Goal: Information Seeking & Learning: Learn about a topic

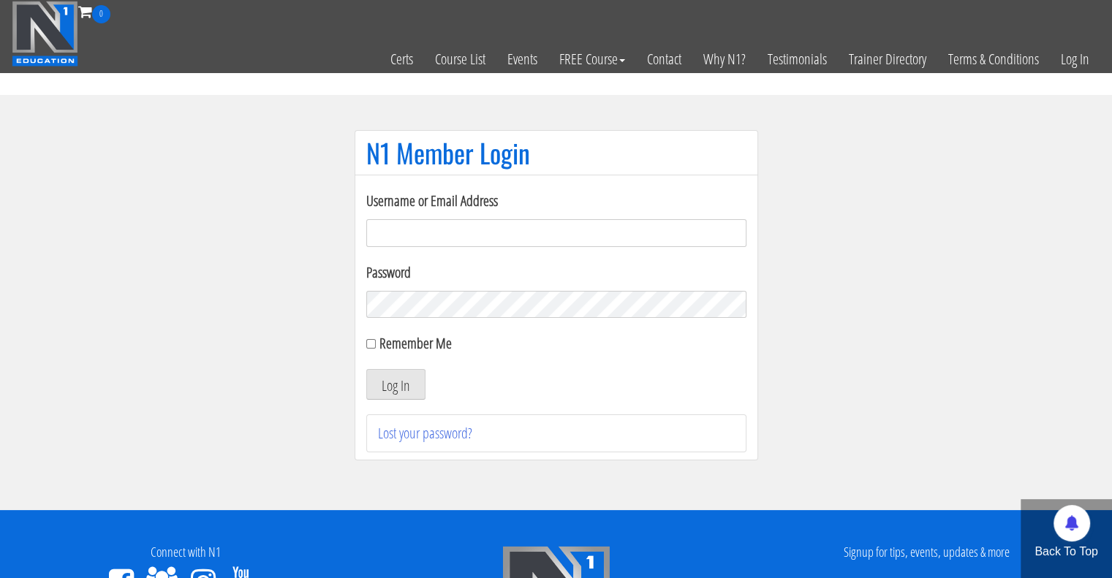
type input "[EMAIL_ADDRESS][PERSON_NAME][DOMAIN_NAME]"
click at [404, 339] on label "Remember Me" at bounding box center [415, 343] width 72 height 20
click at [376, 339] on input "Remember Me" at bounding box center [371, 344] width 10 height 10
checkbox input "true"
click at [410, 379] on button "Log In" at bounding box center [395, 384] width 59 height 31
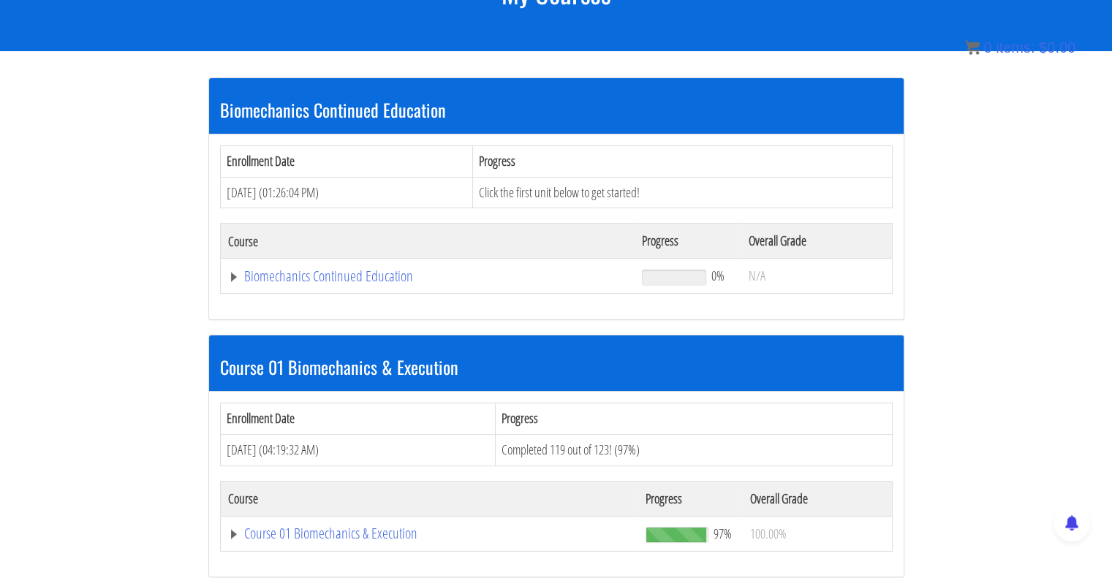
scroll to position [231, 0]
click at [320, 537] on link "Course 01 Biomechanics & Execution" at bounding box center [430, 533] width 404 height 15
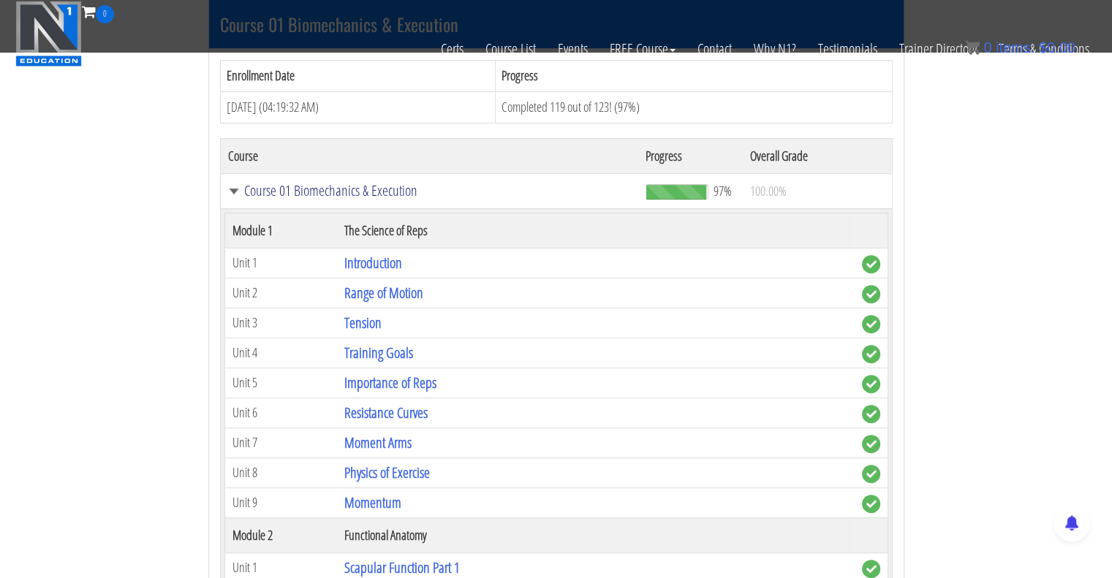
scroll to position [597, 0]
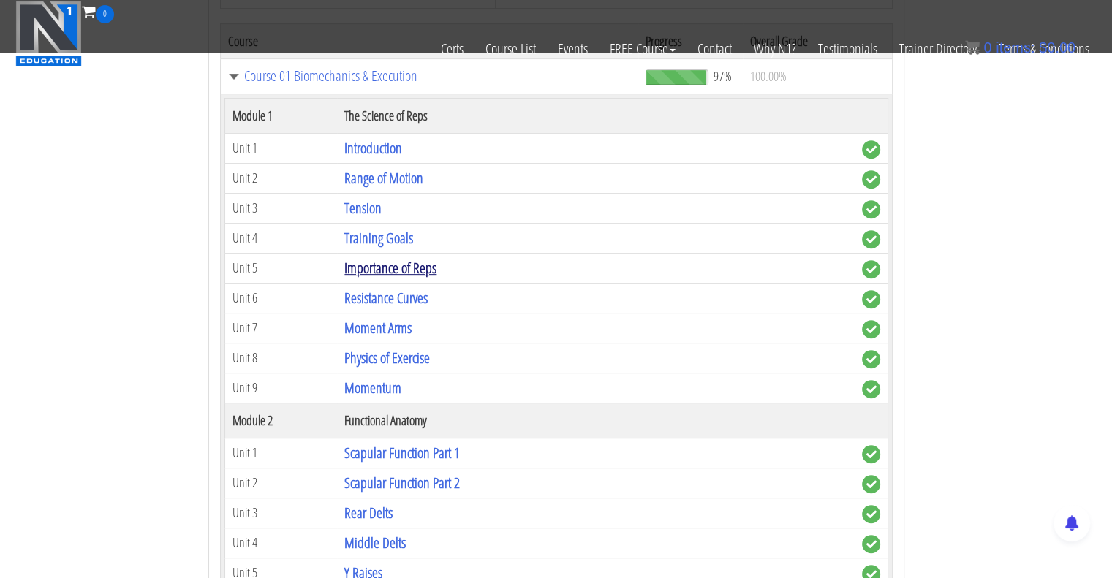
click at [407, 268] on link "Importance of Reps" at bounding box center [390, 268] width 92 height 20
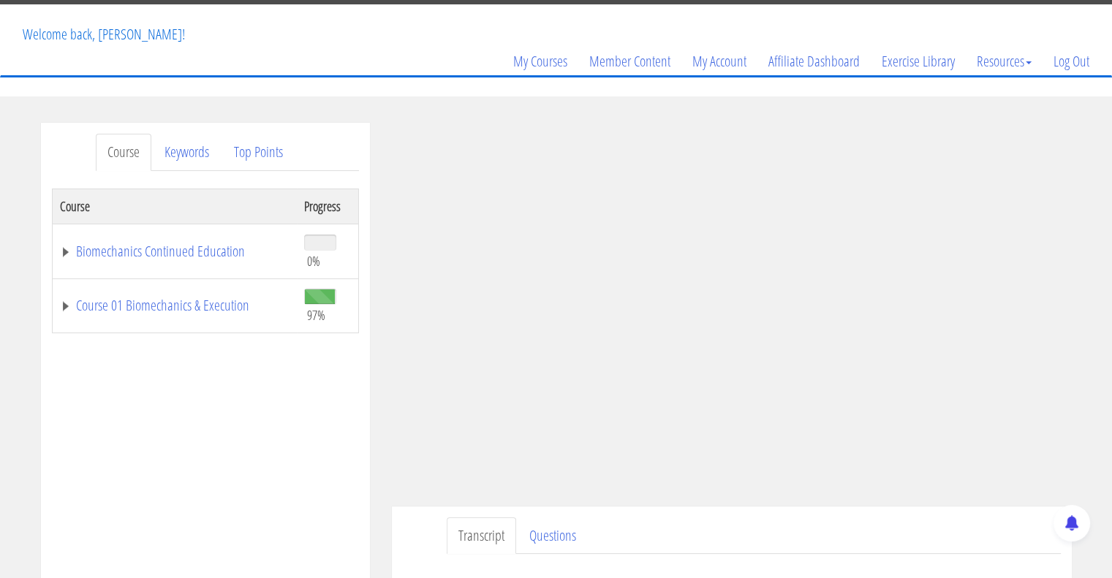
scroll to position [75, 0]
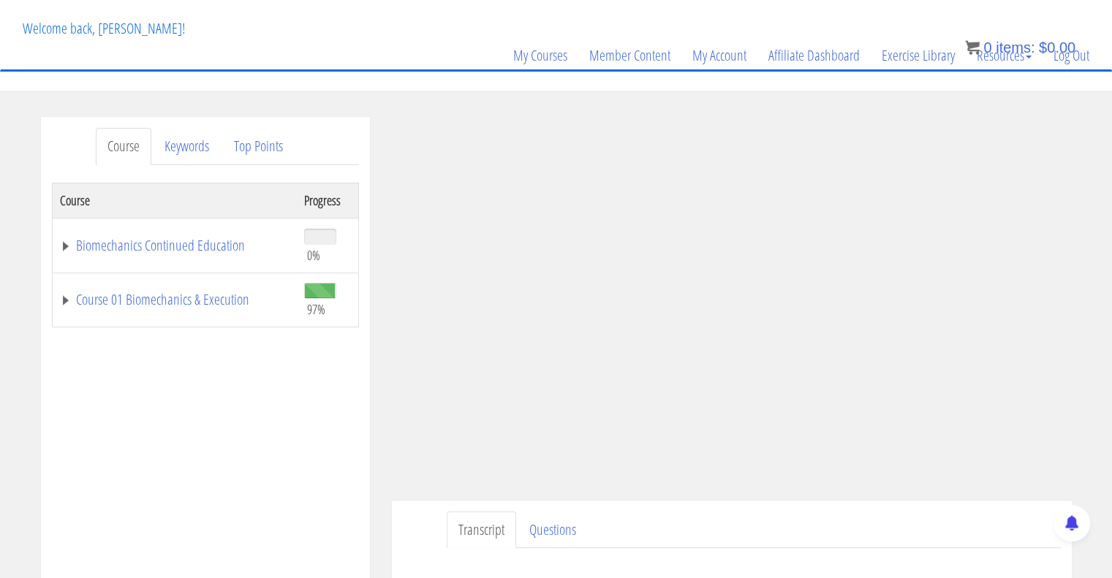
click at [1081, 314] on div "eriz.ahedo eriz.ahedo@gmail.com 2025-09-24 101.108.240.120 Transcript Questions…" at bounding box center [732, 402] width 702 height 570
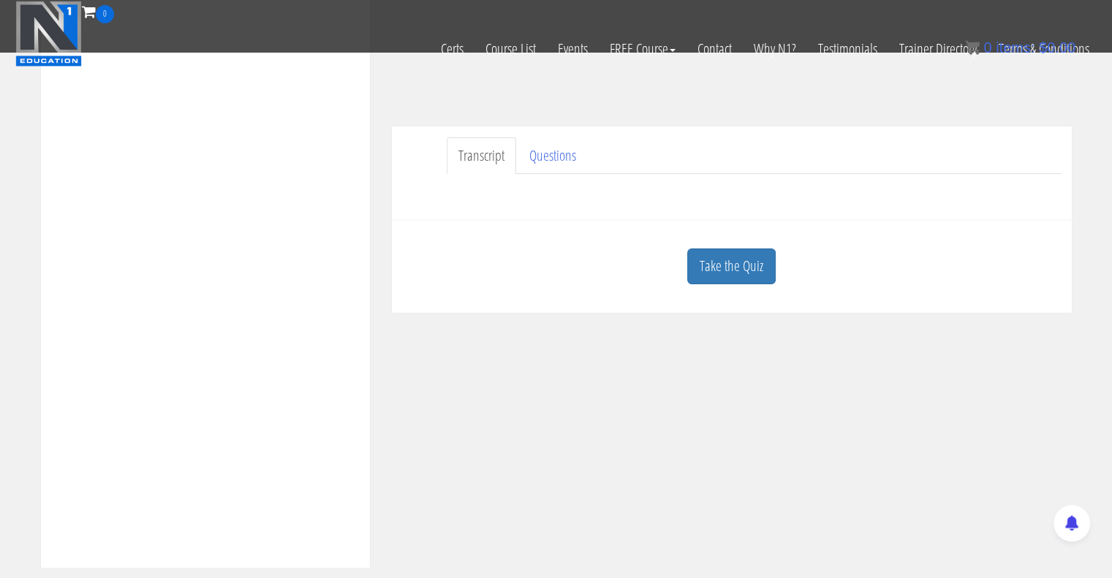
scroll to position [359, 0]
click at [567, 148] on link "Questions" at bounding box center [553, 153] width 70 height 37
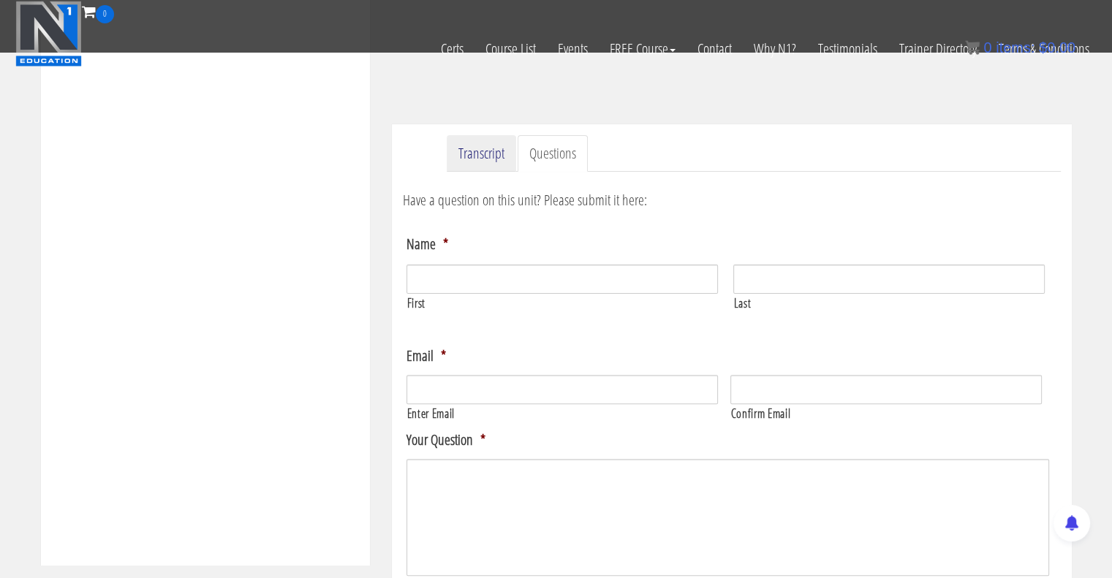
click at [465, 154] on link "Transcript" at bounding box center [481, 153] width 69 height 37
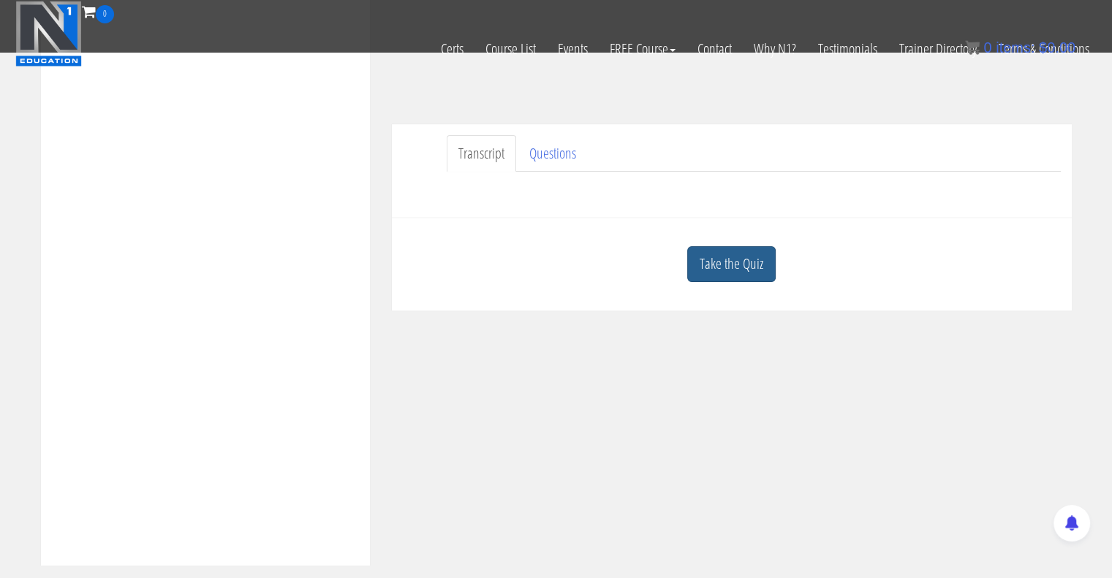
click at [743, 268] on link "Take the Quiz" at bounding box center [731, 264] width 88 height 36
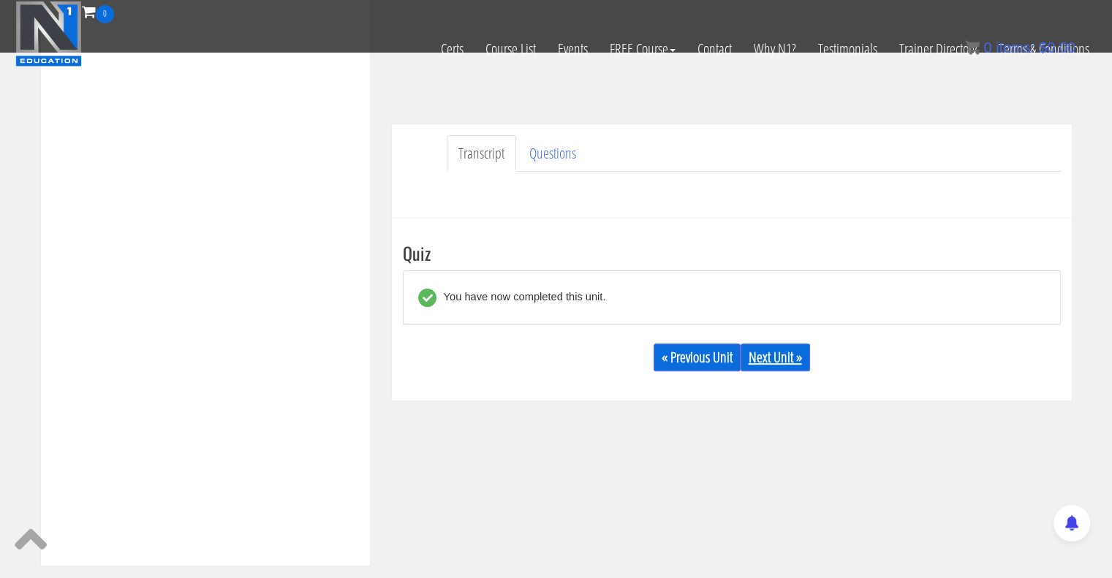
click at [787, 357] on link "Next Unit »" at bounding box center [775, 358] width 69 height 28
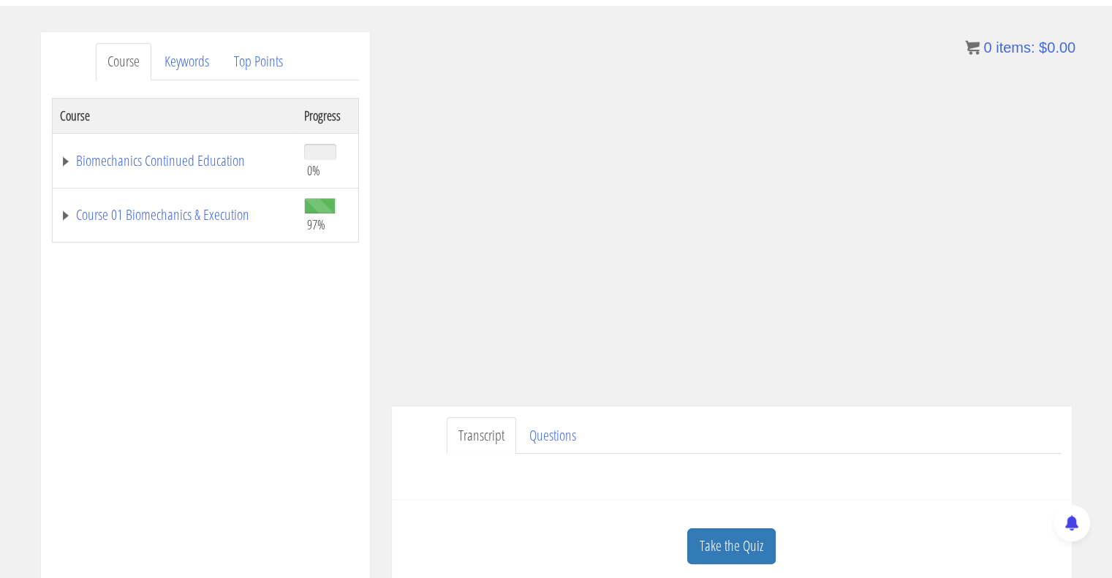
scroll to position [160, 0]
click at [74, 214] on link "Course 01 Biomechanics & Execution" at bounding box center [175, 214] width 230 height 15
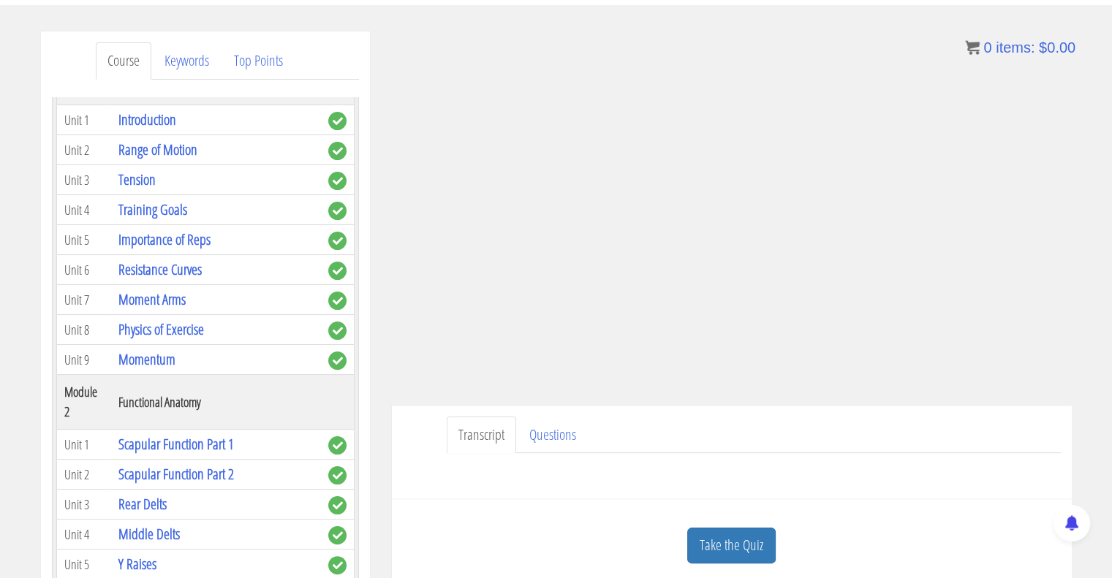
scroll to position [196, 0]
click at [208, 434] on link "Scapular Function Part 1" at bounding box center [176, 444] width 116 height 20
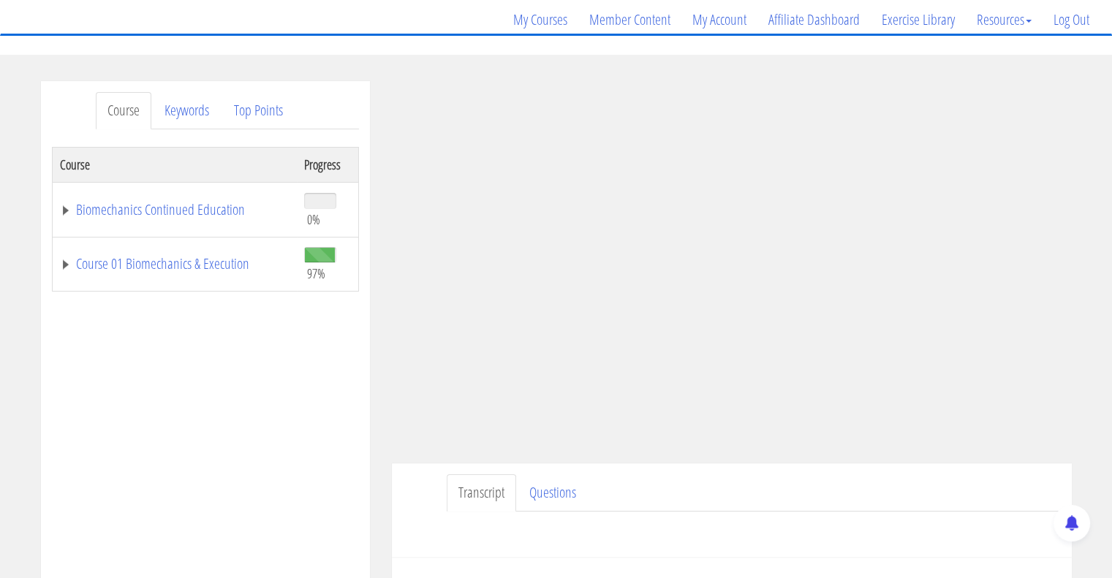
scroll to position [113, 0]
click at [333, 257] on span "97%" at bounding box center [327, 260] width 47 height 39
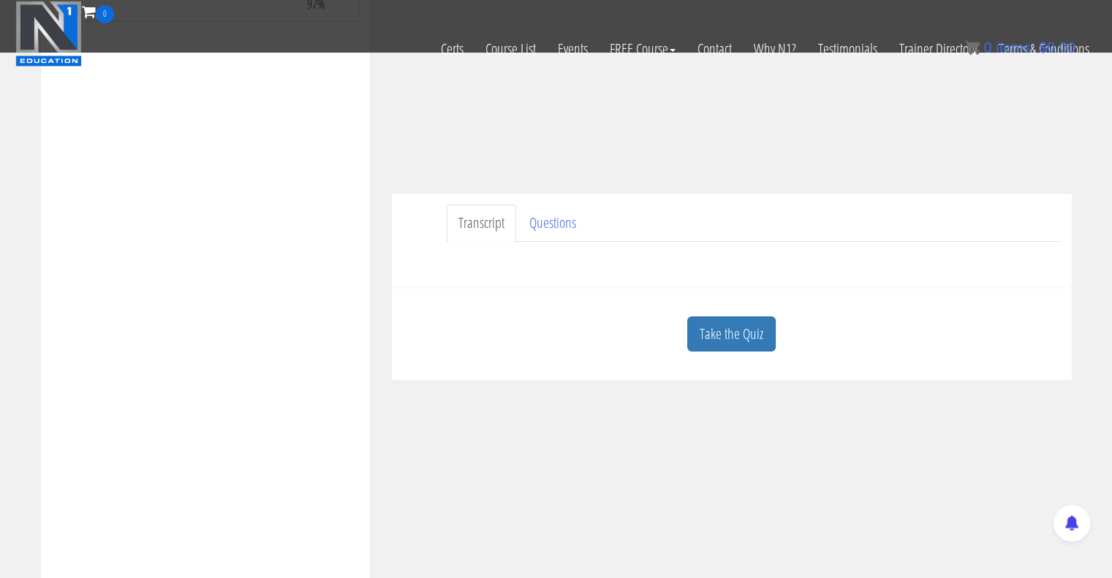
scroll to position [297, 0]
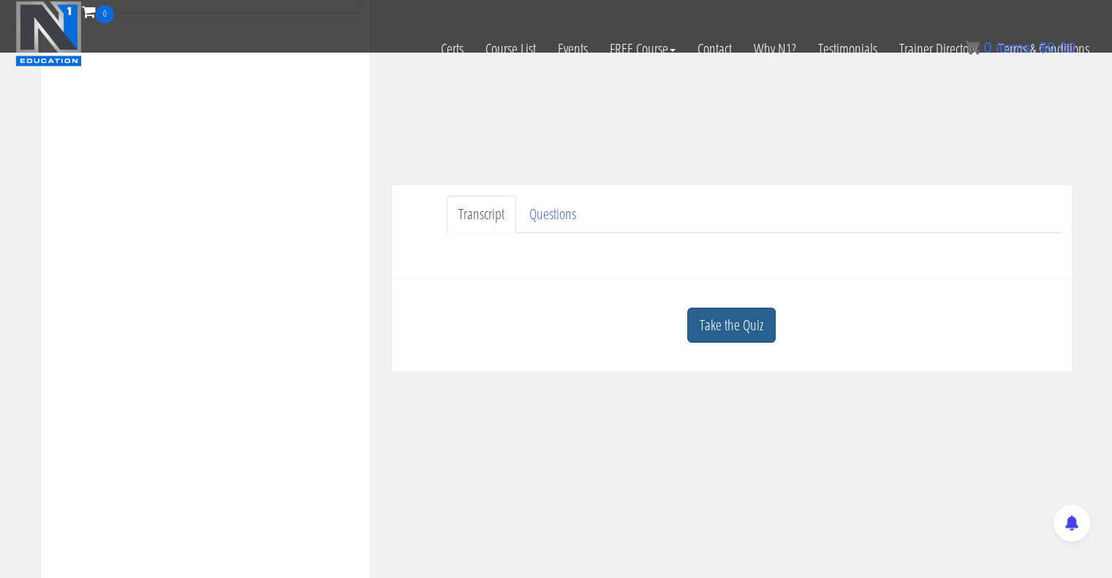
click at [732, 333] on link "Take the Quiz" at bounding box center [731, 326] width 88 height 36
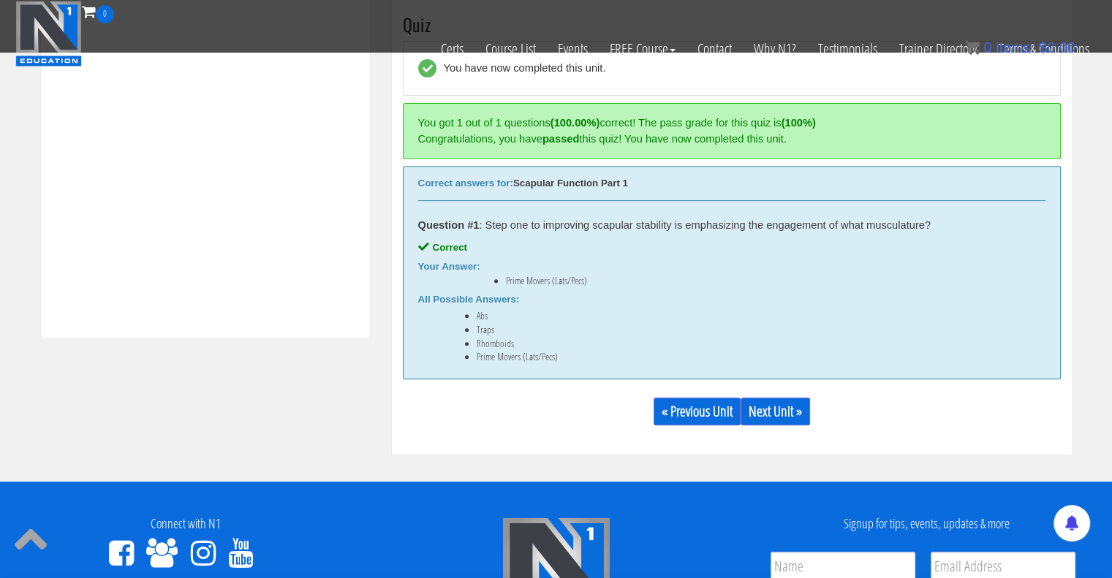
scroll to position [602, 0]
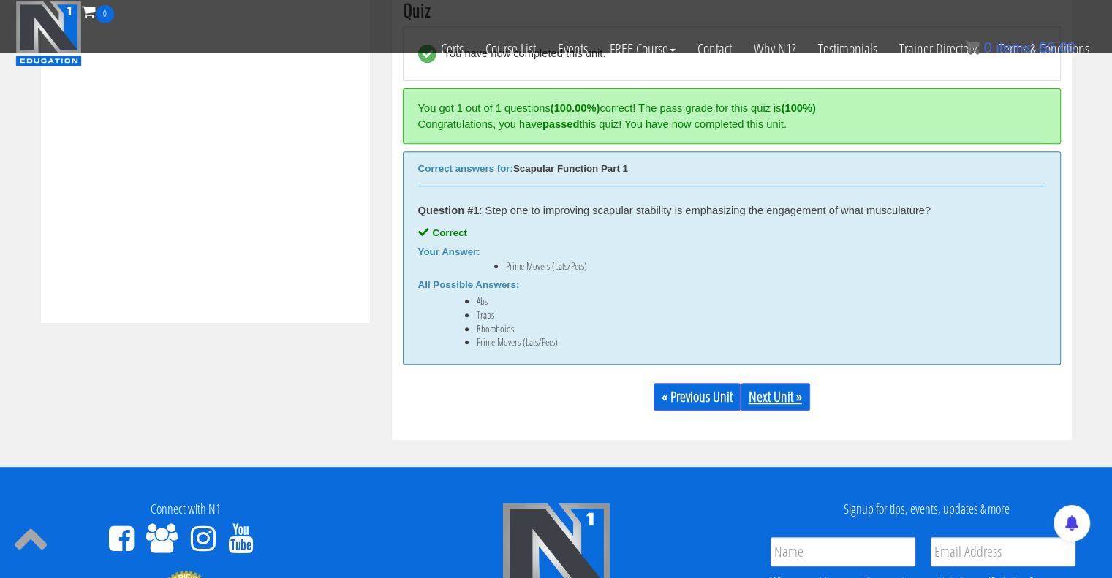
click at [772, 397] on link "Next Unit »" at bounding box center [775, 397] width 69 height 28
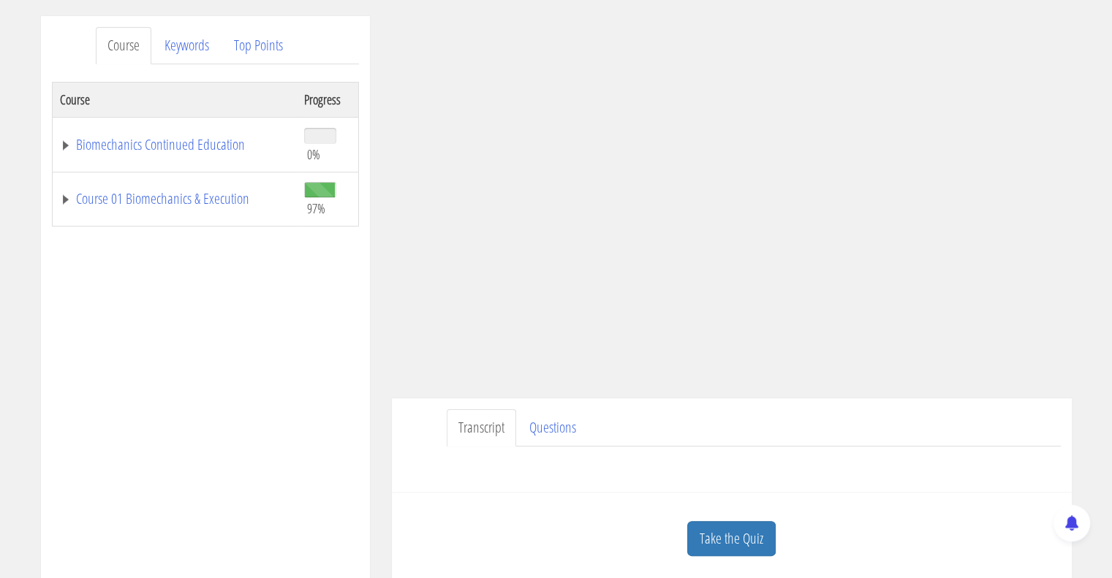
scroll to position [178, 0]
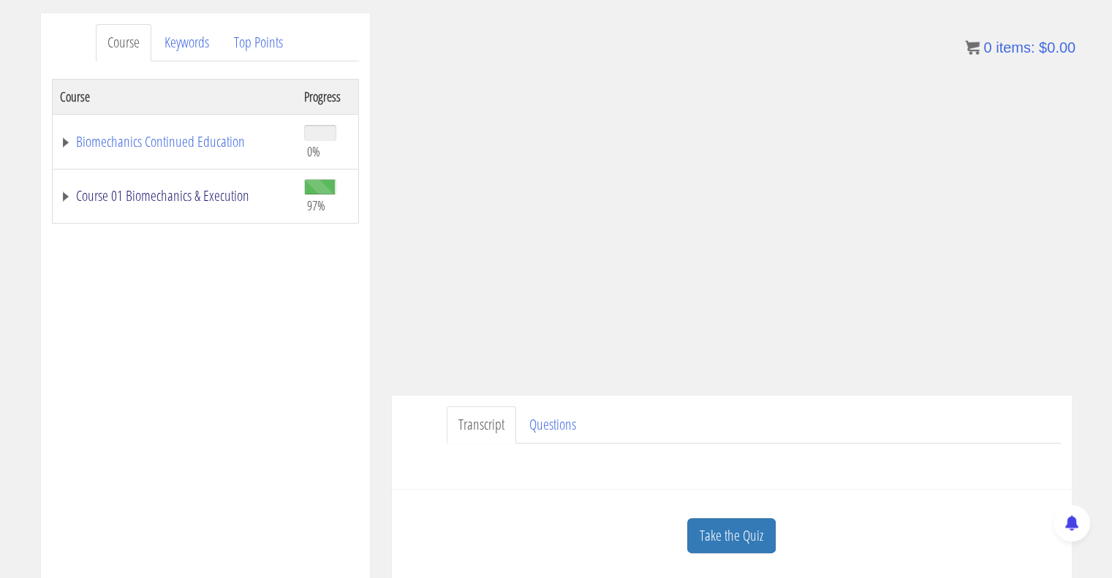
click at [65, 194] on link "Course 01 Biomechanics & Execution" at bounding box center [175, 196] width 230 height 15
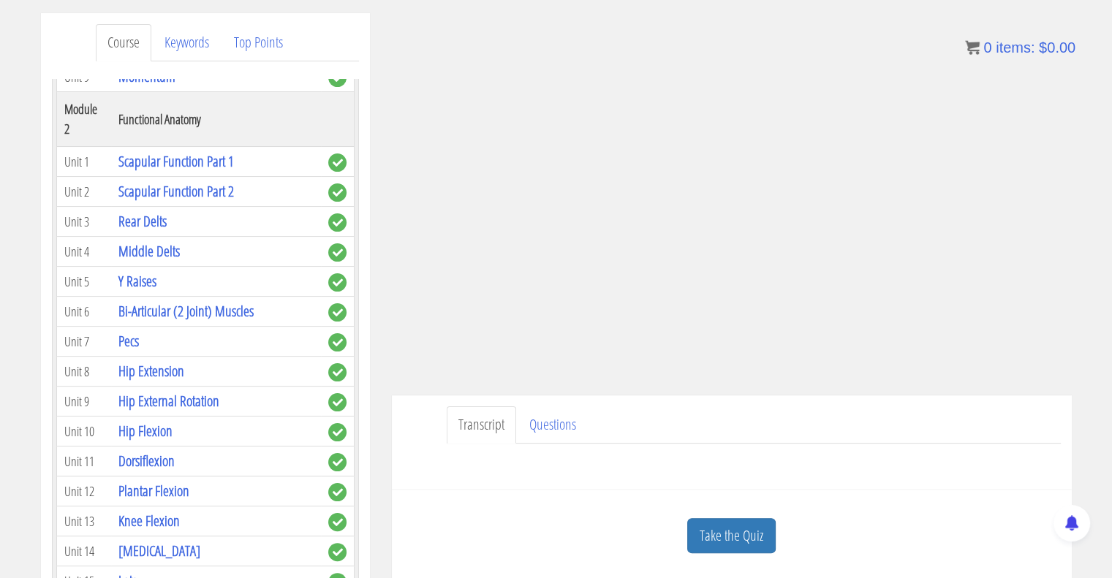
scroll to position [459, 0]
